Goal: Check status: Check status

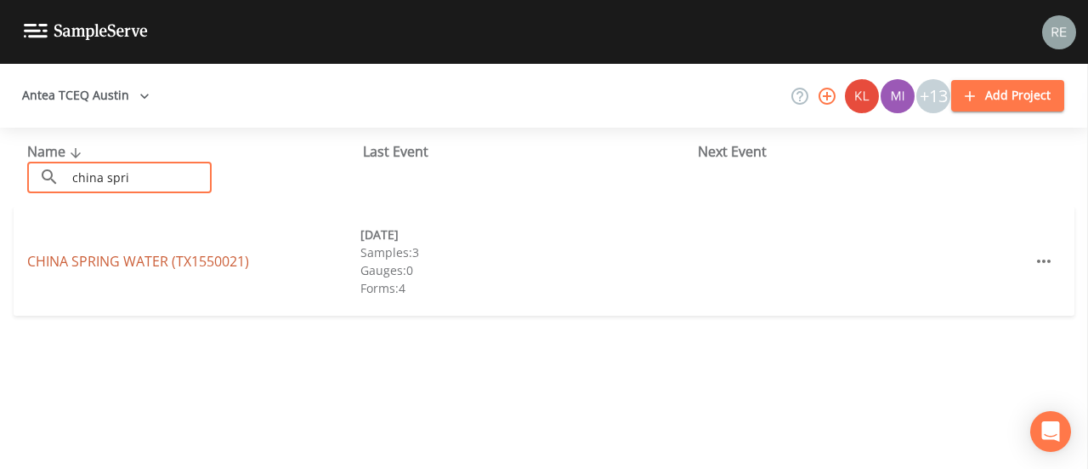
type input "china spri"
click at [93, 256] on link "[GEOGRAPHIC_DATA] (TX1550021)" at bounding box center [138, 261] width 222 height 19
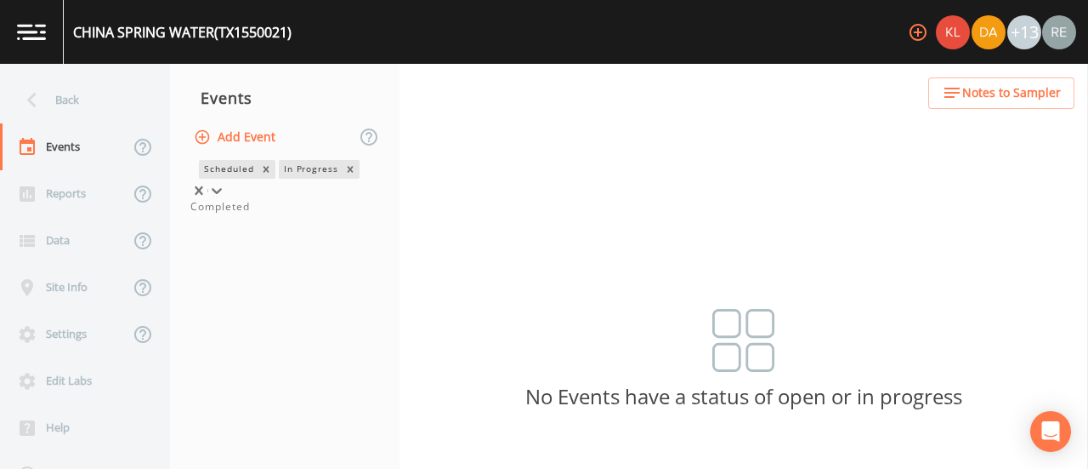
click at [222, 188] on icon at bounding box center [217, 191] width 10 height 6
click at [299, 214] on div "Completed" at bounding box center [284, 206] width 189 height 15
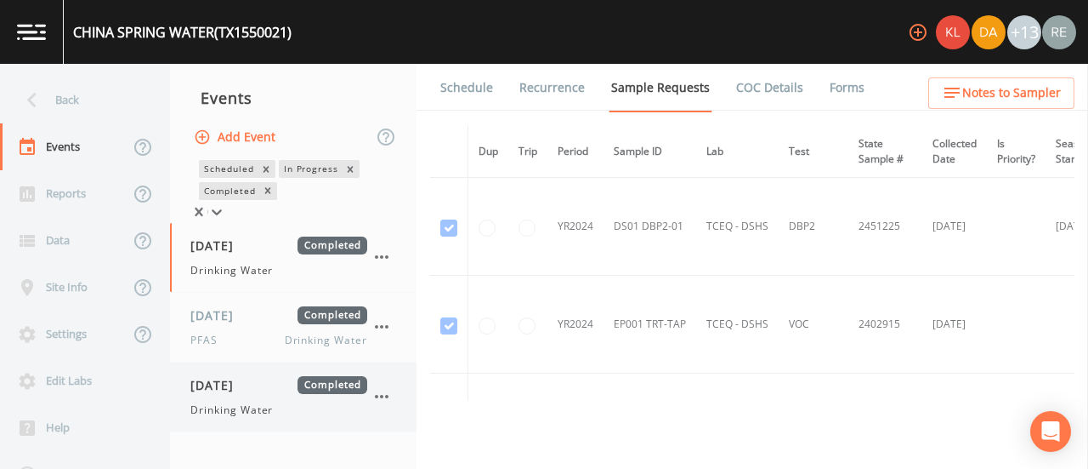
click at [246, 383] on span "[DATE]" at bounding box center [217, 385] width 55 height 18
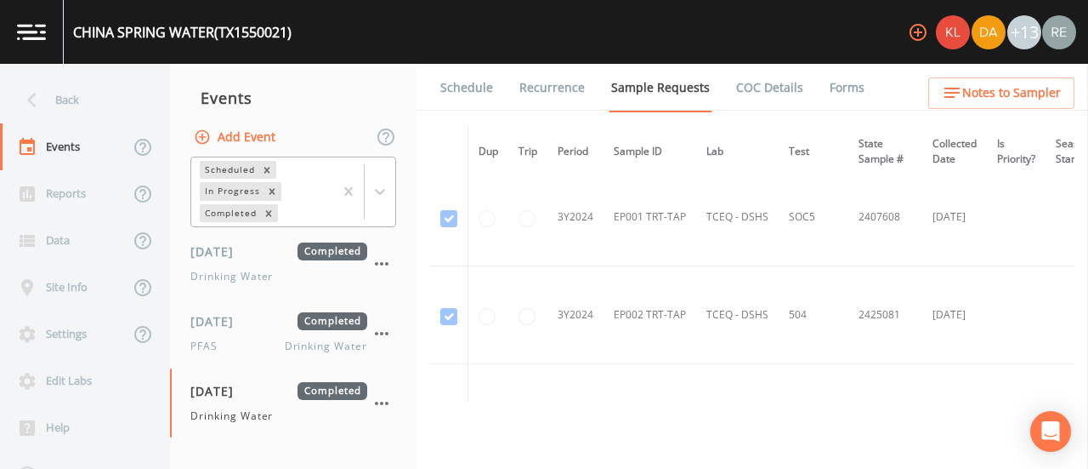
scroll to position [1254, 0]
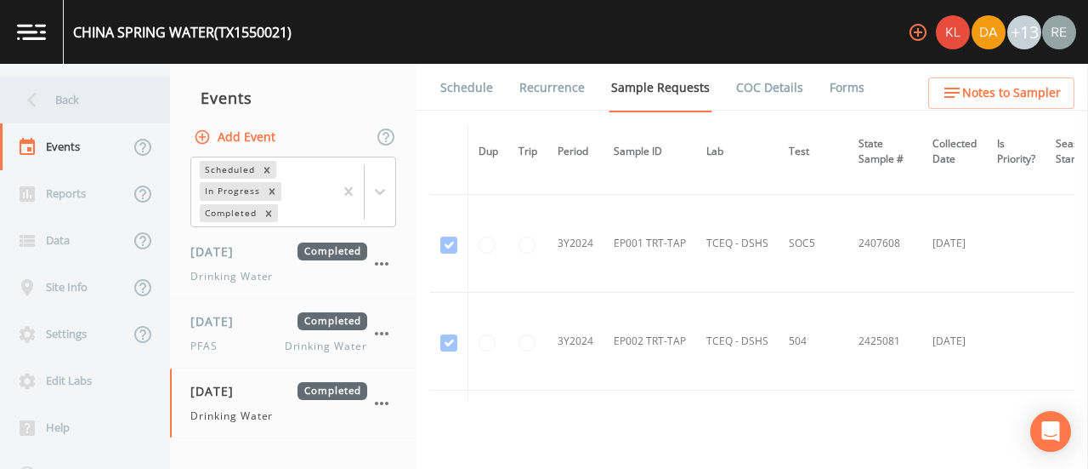
click at [75, 108] on div "Back" at bounding box center [76, 100] width 153 height 47
